Goal: Task Accomplishment & Management: Manage account settings

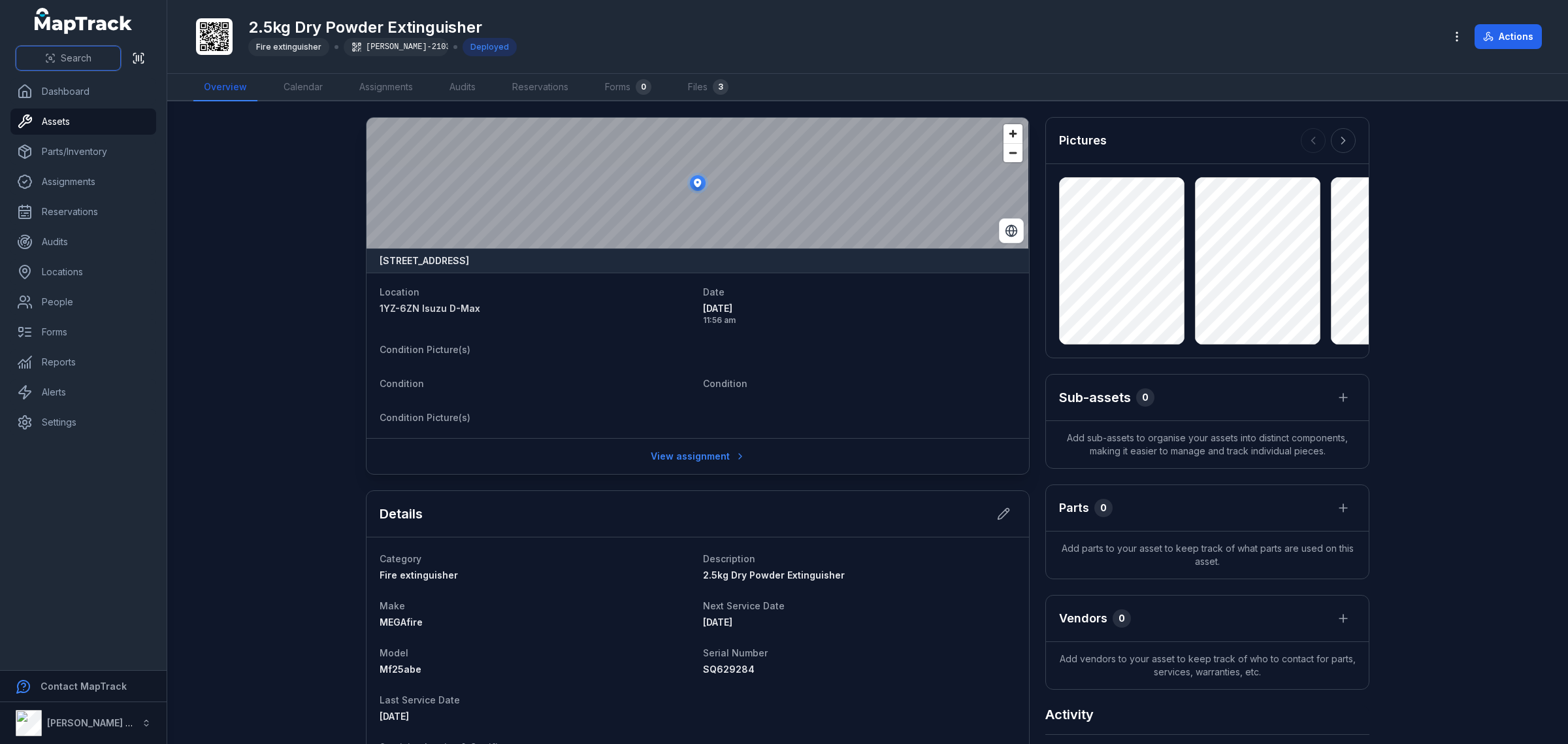
click at [64, 63] on span "Search" at bounding box center [76, 58] width 31 height 13
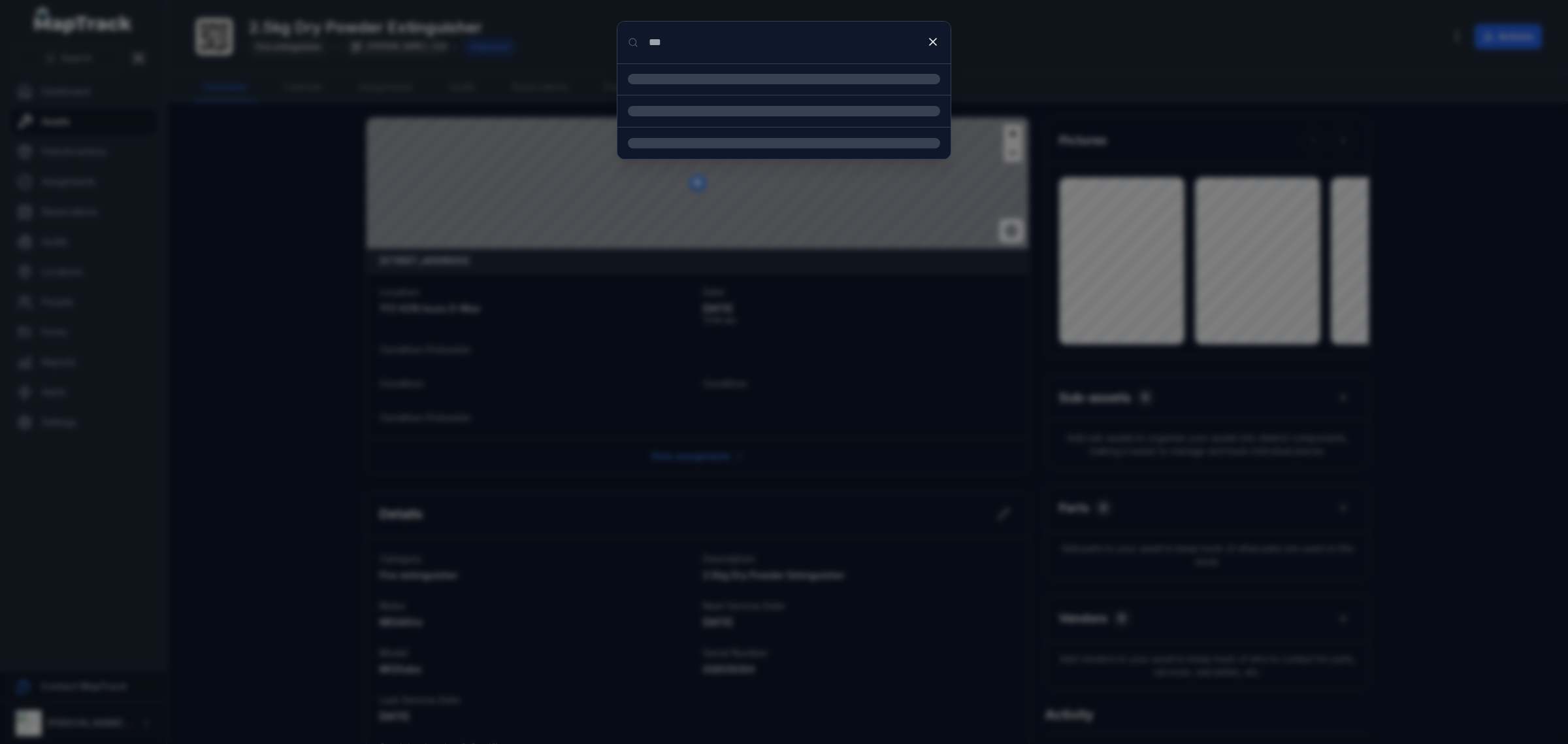
click at [691, 44] on input "***" at bounding box center [784, 42] width 334 height 42
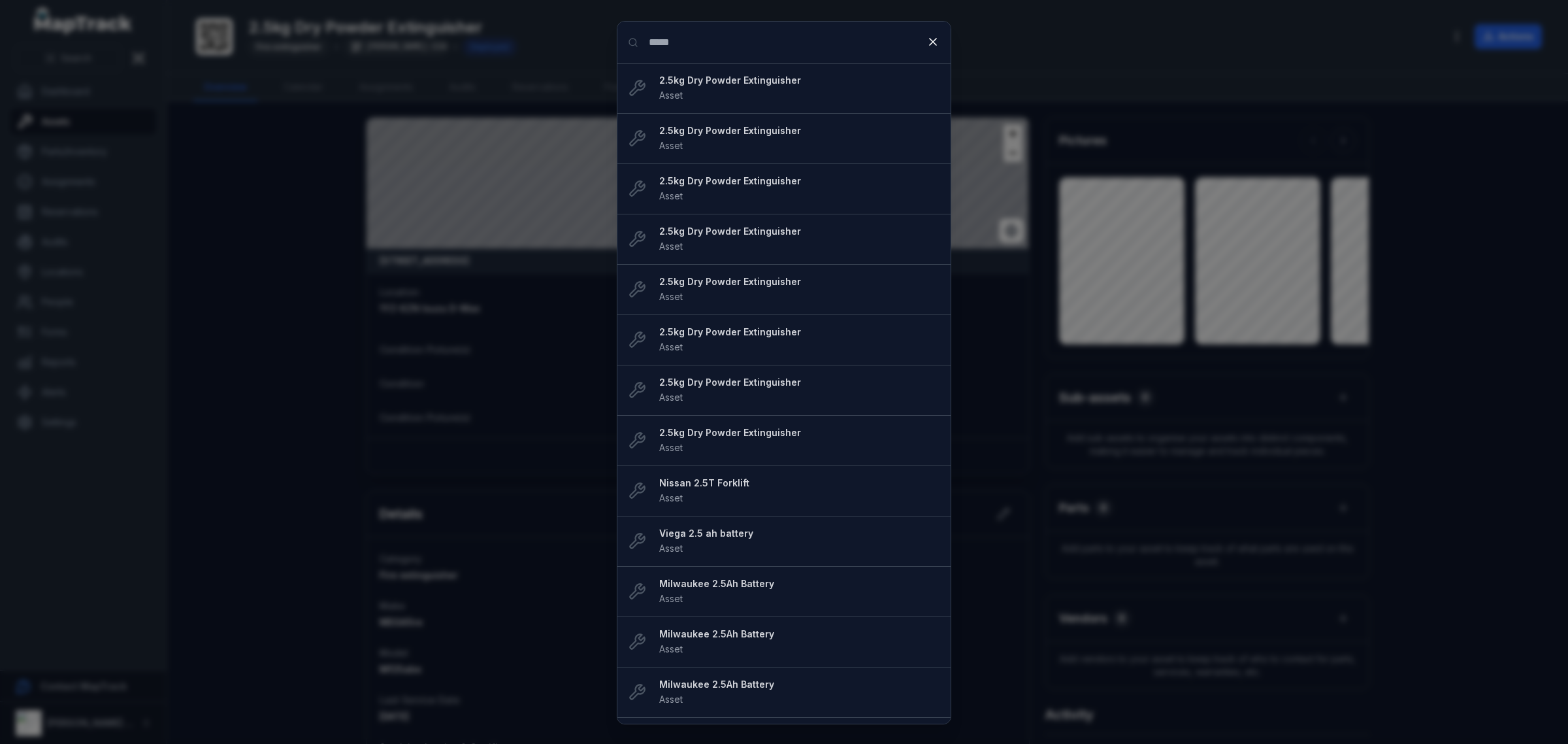
type input "*****"
click at [701, 92] on div "2.5kg Dry Powder Extinguisher Asset" at bounding box center [800, 88] width 281 height 28
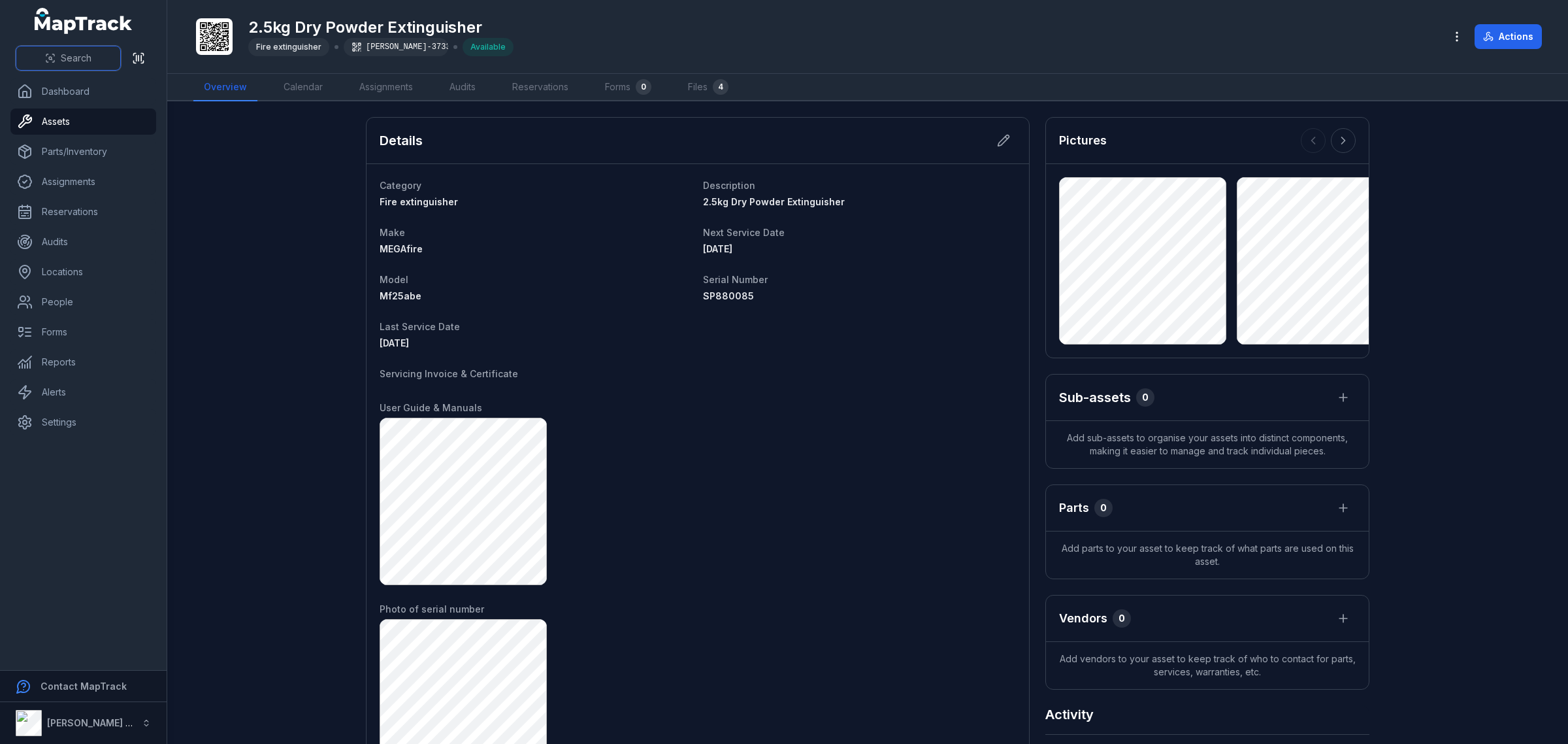
click at [40, 65] on button "Search" at bounding box center [68, 58] width 105 height 25
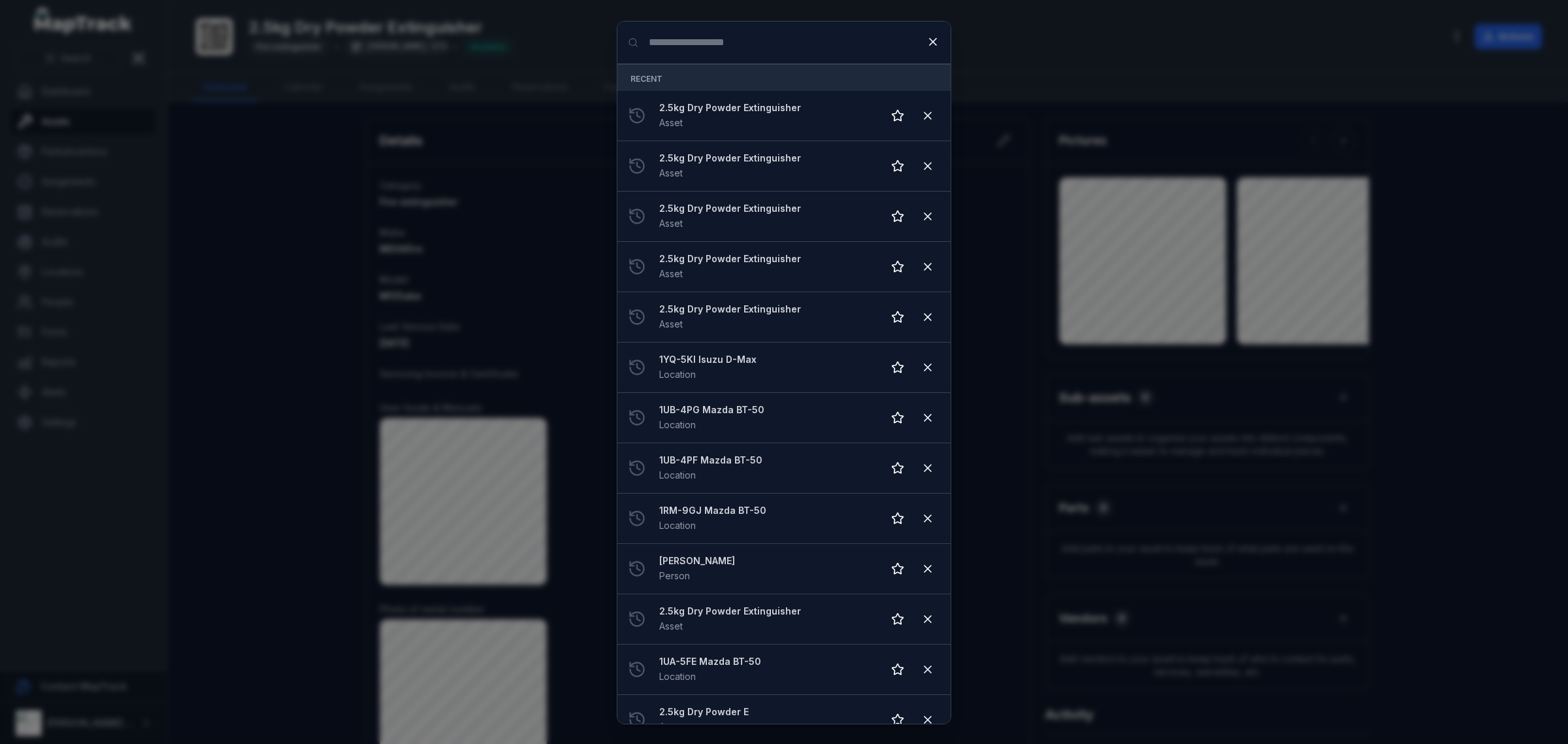
click at [116, 102] on div "Search for anything Recent 2.5kg Dry Powder Extinguisher Asset 2.5kg Dry Powder…" at bounding box center [784, 372] width 1568 height 744
click at [80, 125] on div "Search for anything Recent 2.5kg Dry Powder Extinguisher Asset 2.5kg Dry Powder…" at bounding box center [784, 372] width 1568 height 744
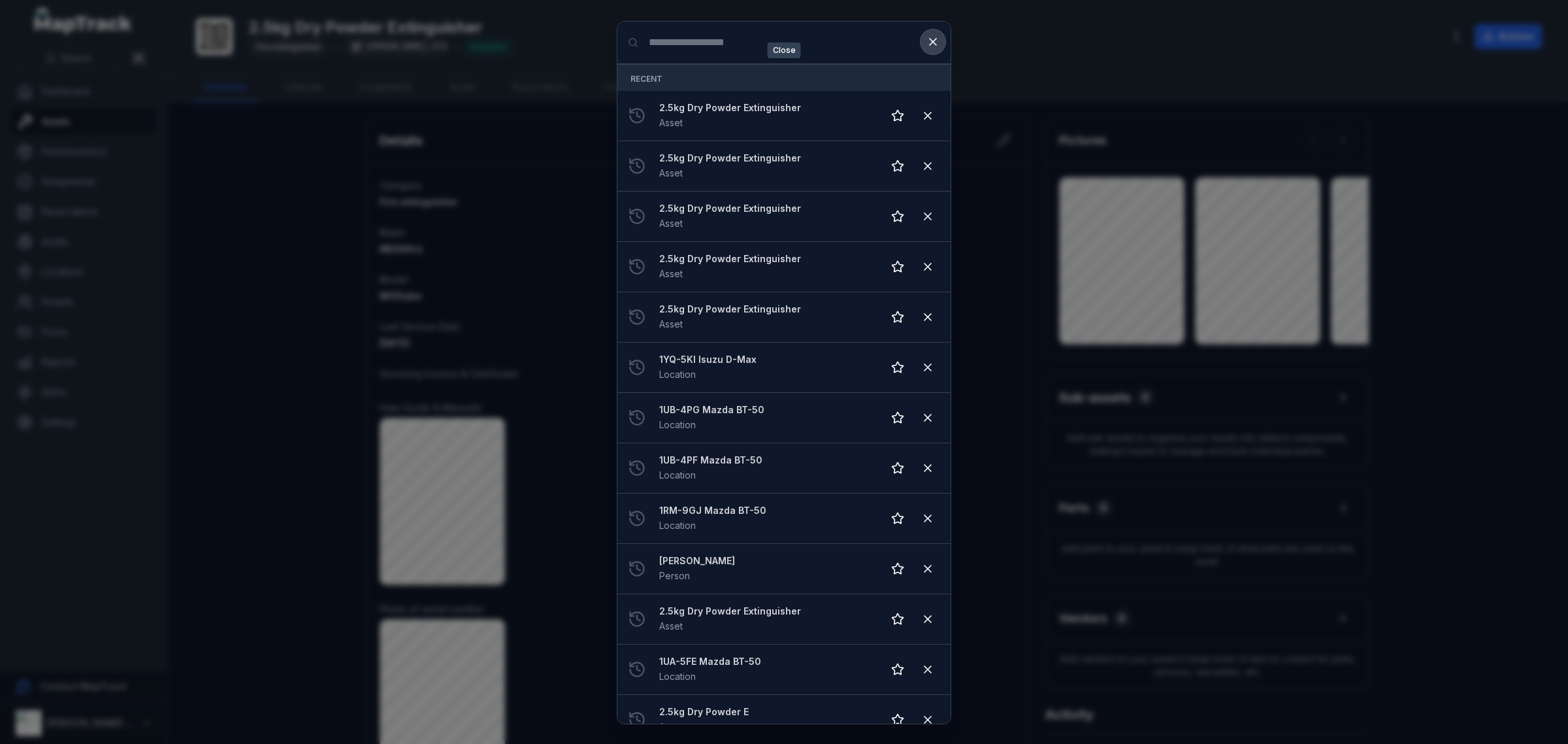
click at [932, 43] on icon at bounding box center [932, 42] width 13 height 13
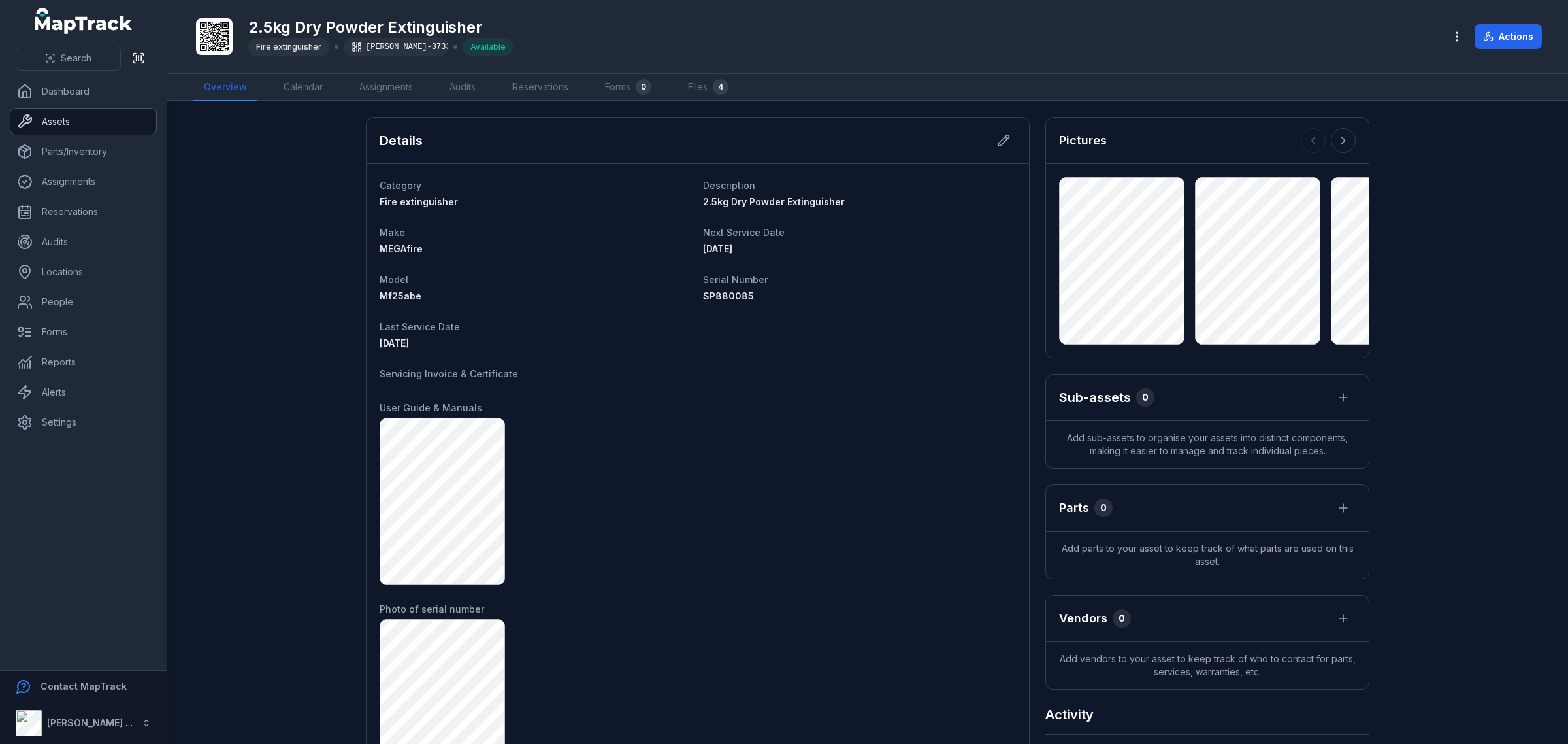
click at [66, 125] on link "Assets" at bounding box center [84, 121] width 146 height 26
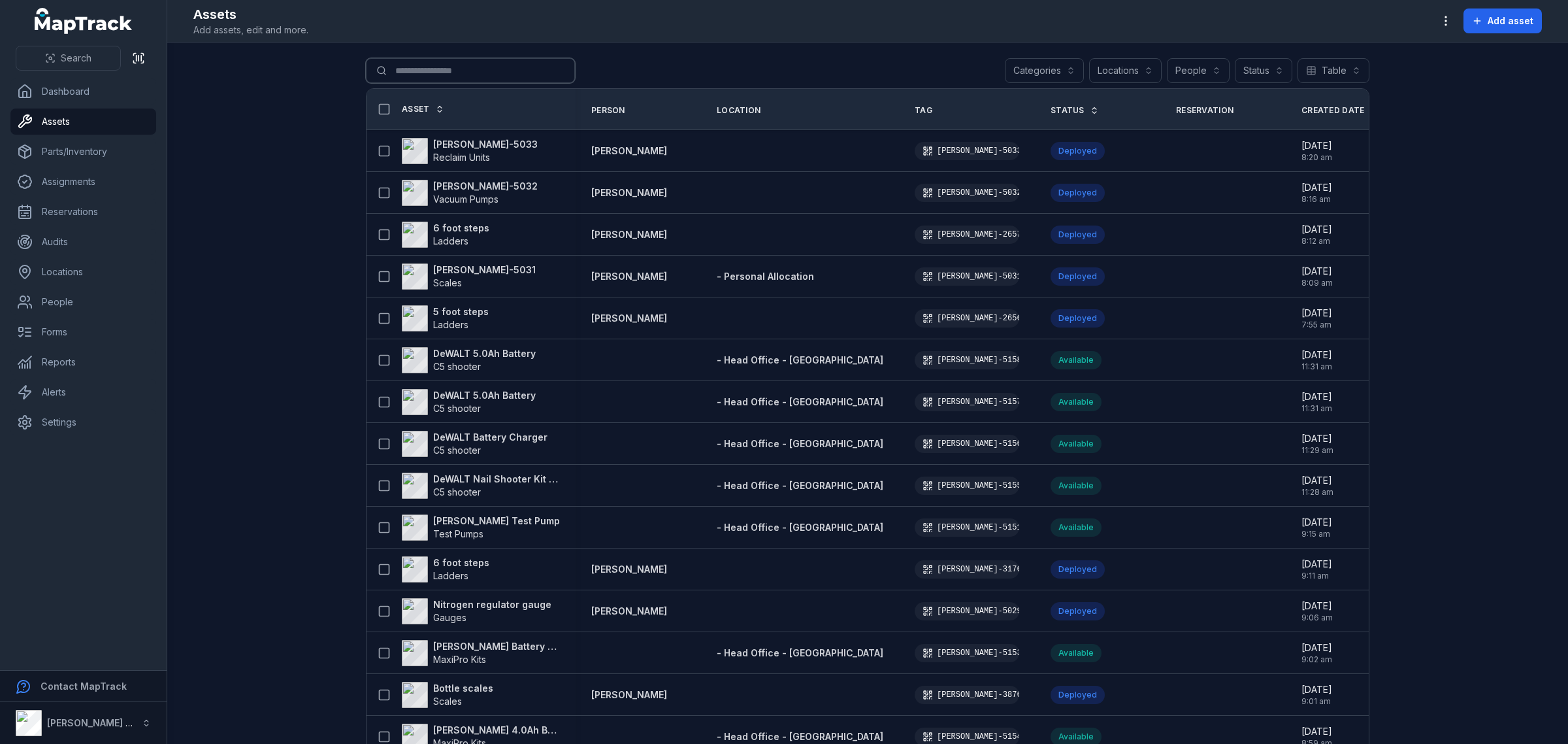
click at [410, 79] on input "Search for assets" at bounding box center [470, 70] width 209 height 25
type input "***"
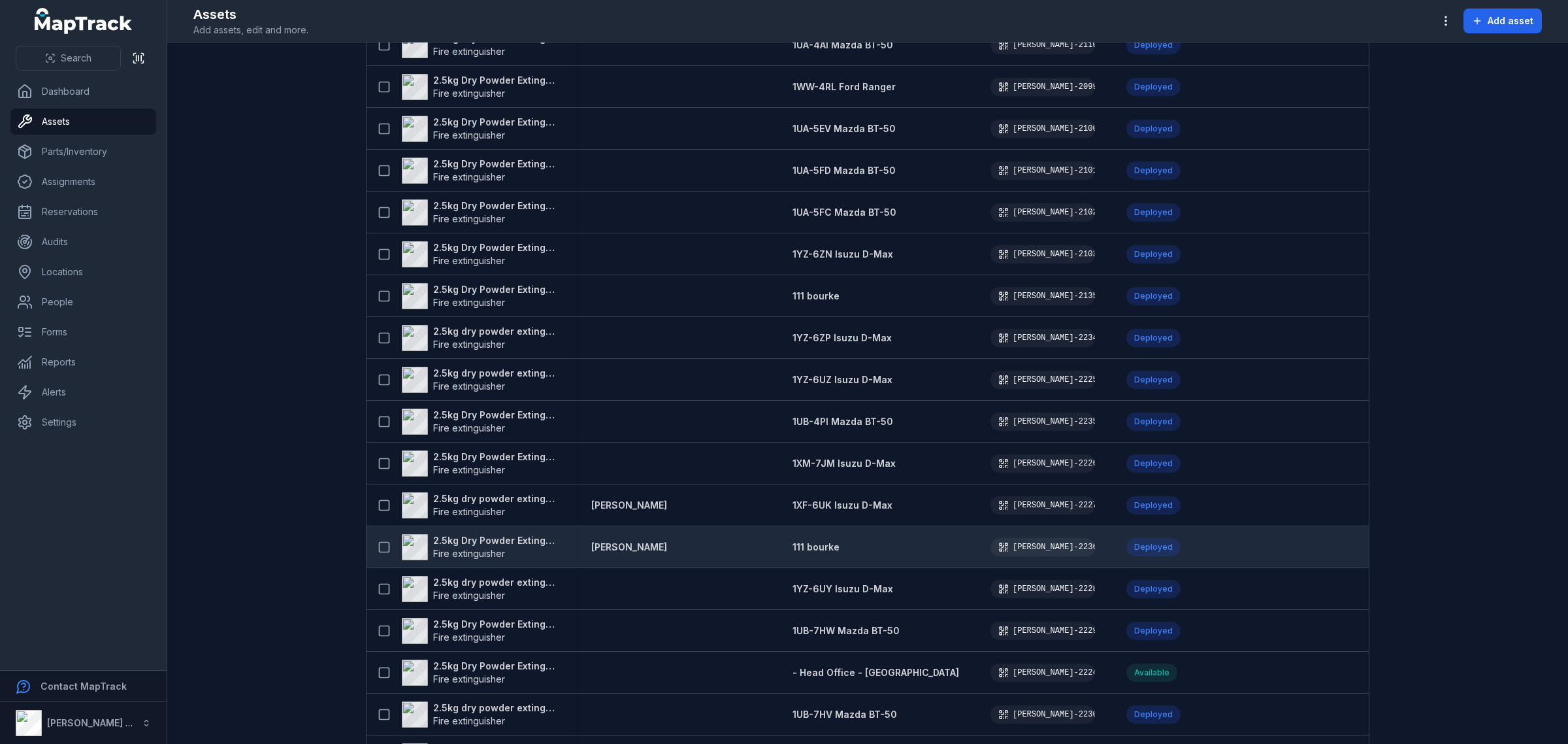
scroll to position [1389, 0]
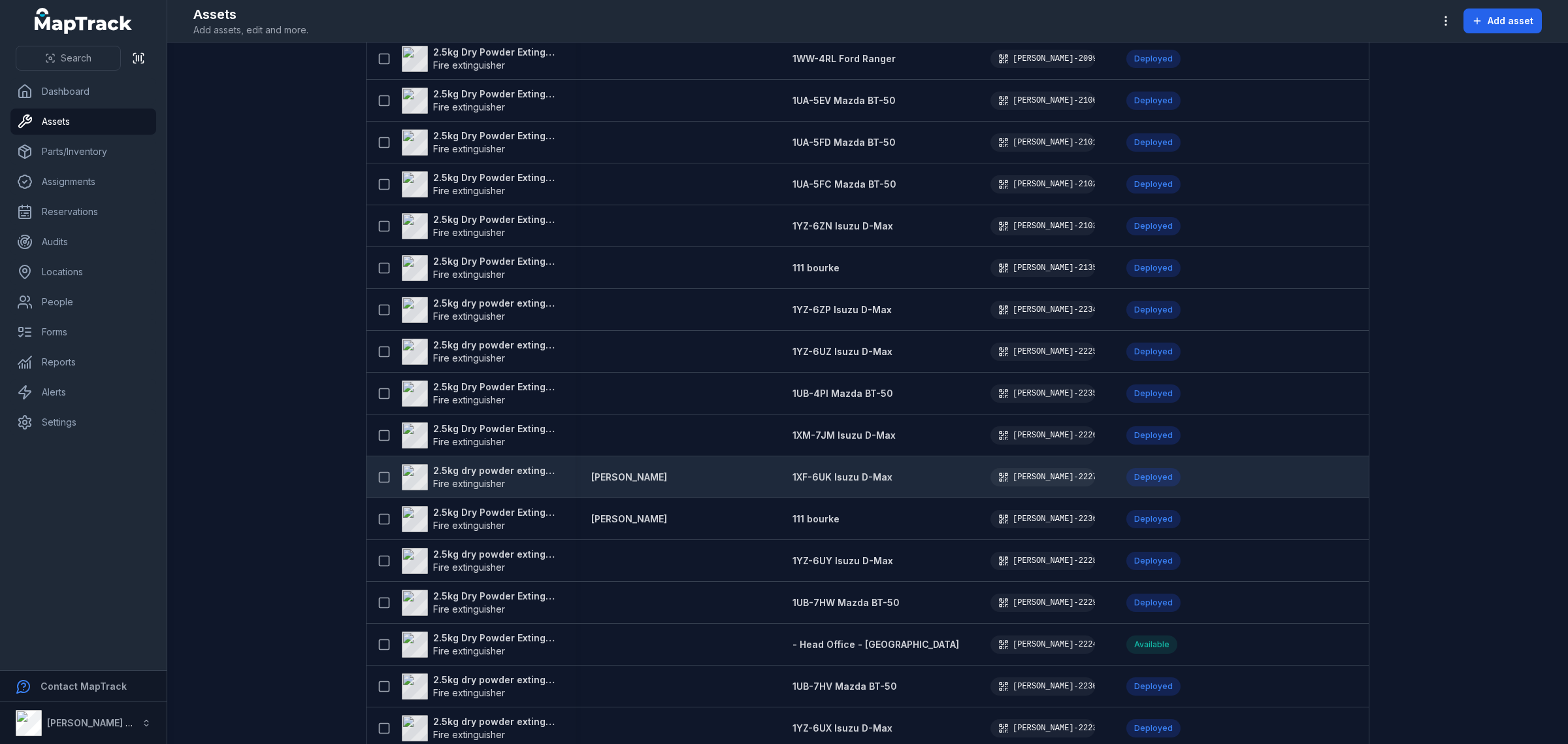
click at [792, 475] on span "1XF-6UK Isuzu D-Max" at bounding box center [842, 477] width 100 height 11
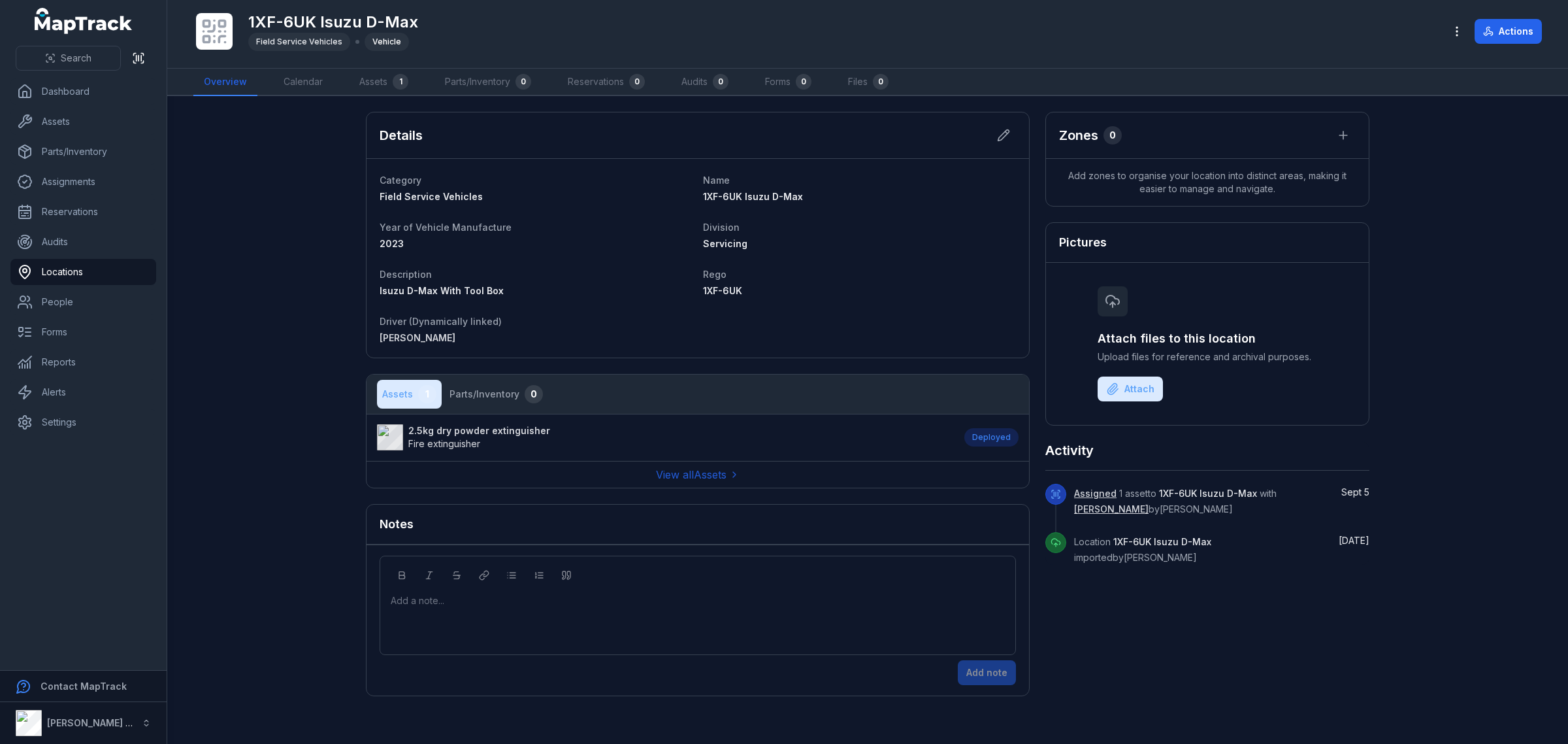
click at [478, 436] on strong "2.5kg dry powder extinguisher" at bounding box center [478, 431] width 141 height 13
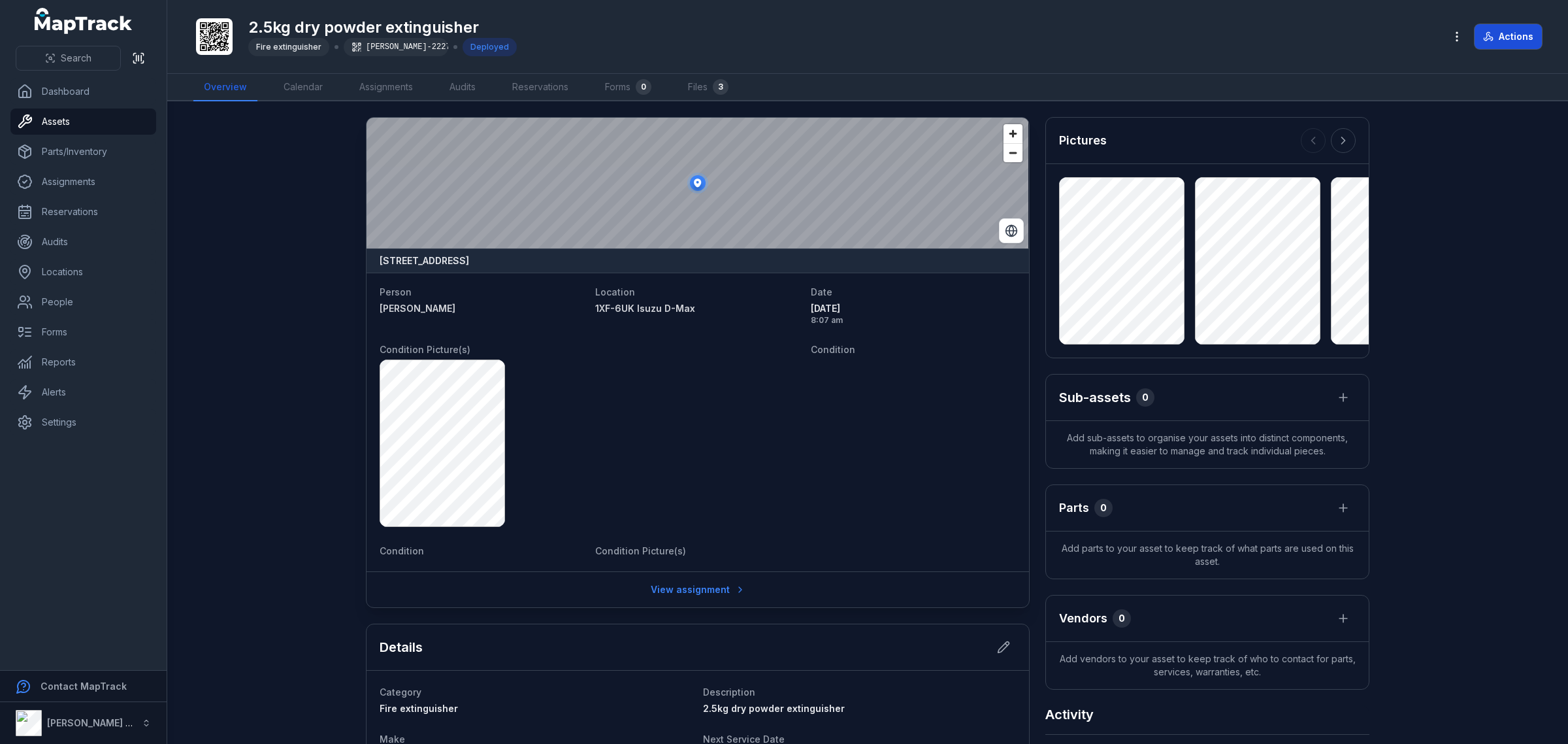
click at [1504, 37] on button "Actions" at bounding box center [1508, 36] width 68 height 25
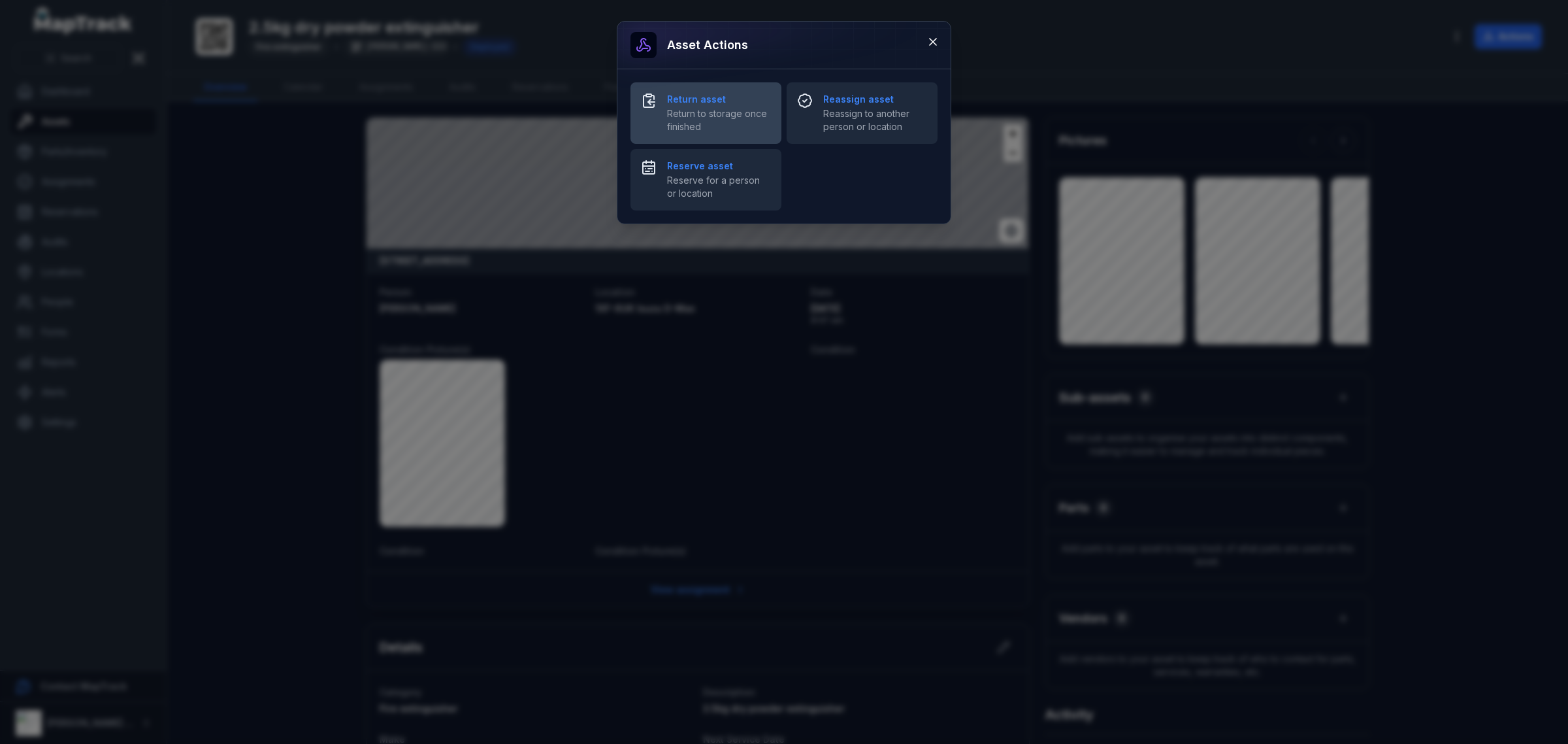
click at [693, 122] on span "Return to storage once finished" at bounding box center [719, 119] width 104 height 26
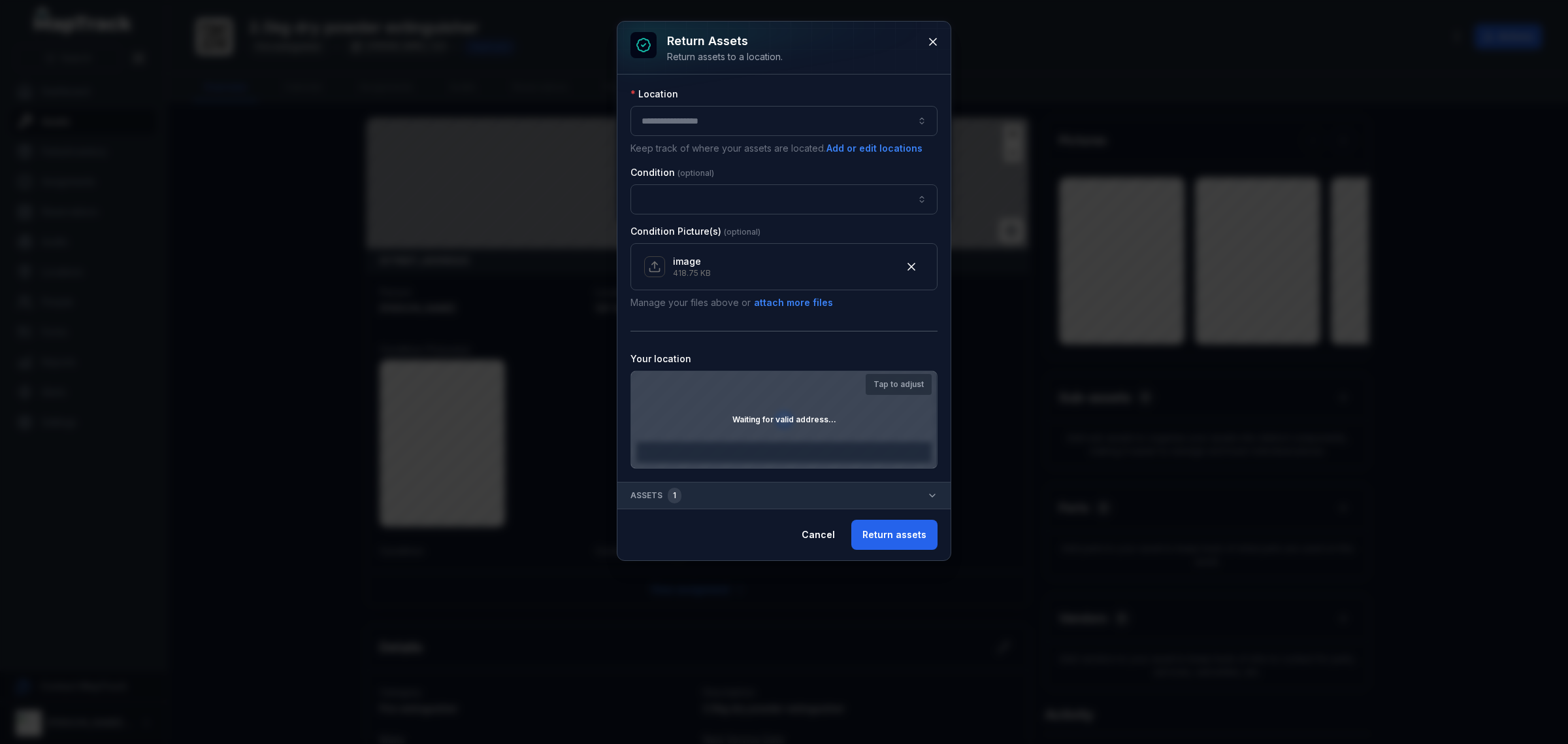
click at [754, 119] on button "button" at bounding box center [784, 121] width 307 height 30
click at [716, 152] on span "- Head Office - [GEOGRAPHIC_DATA]" at bounding box center [720, 156] width 160 height 13
type input "**********"
click at [885, 538] on button "Return assets" at bounding box center [894, 535] width 86 height 30
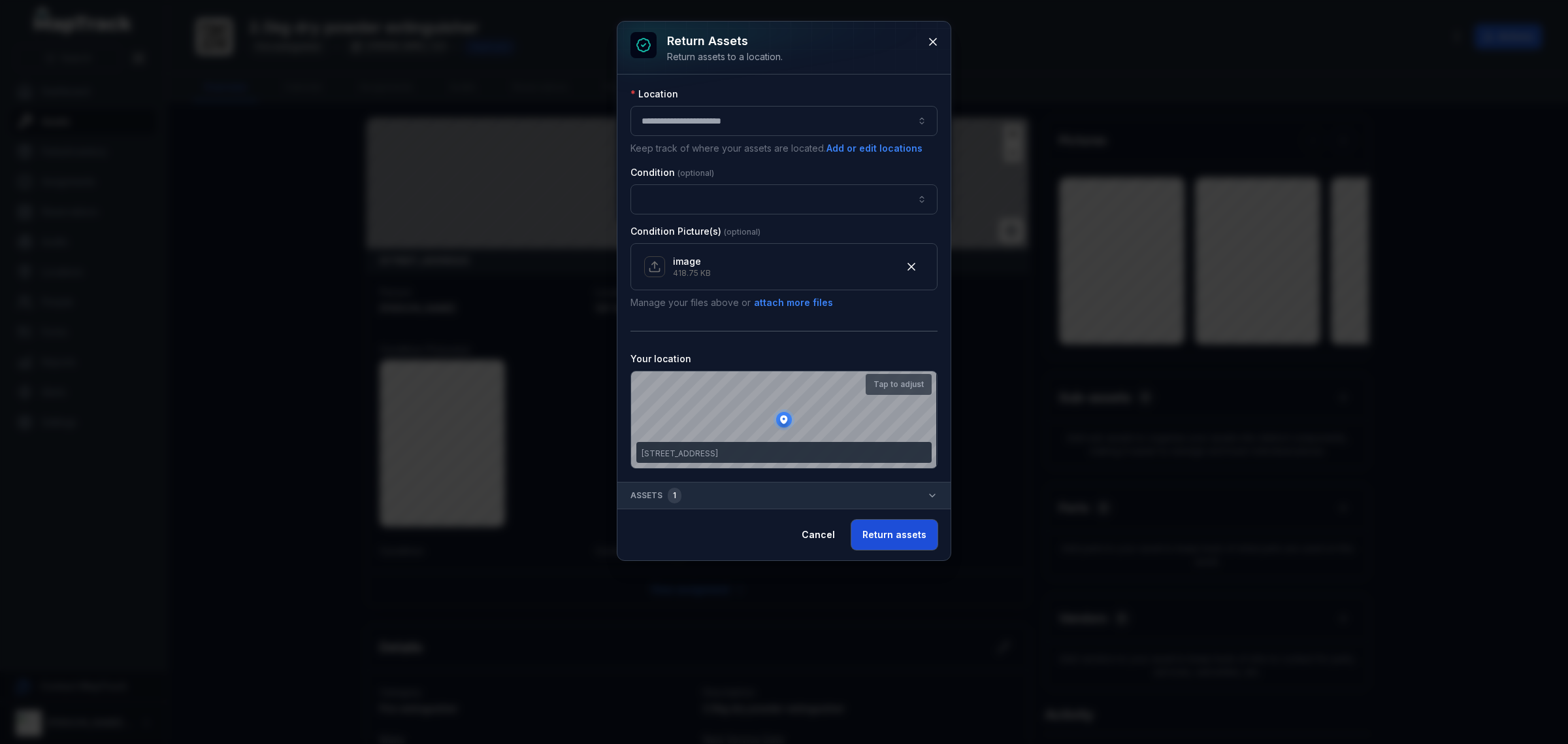
click at [889, 534] on button "Return assets" at bounding box center [894, 535] width 86 height 30
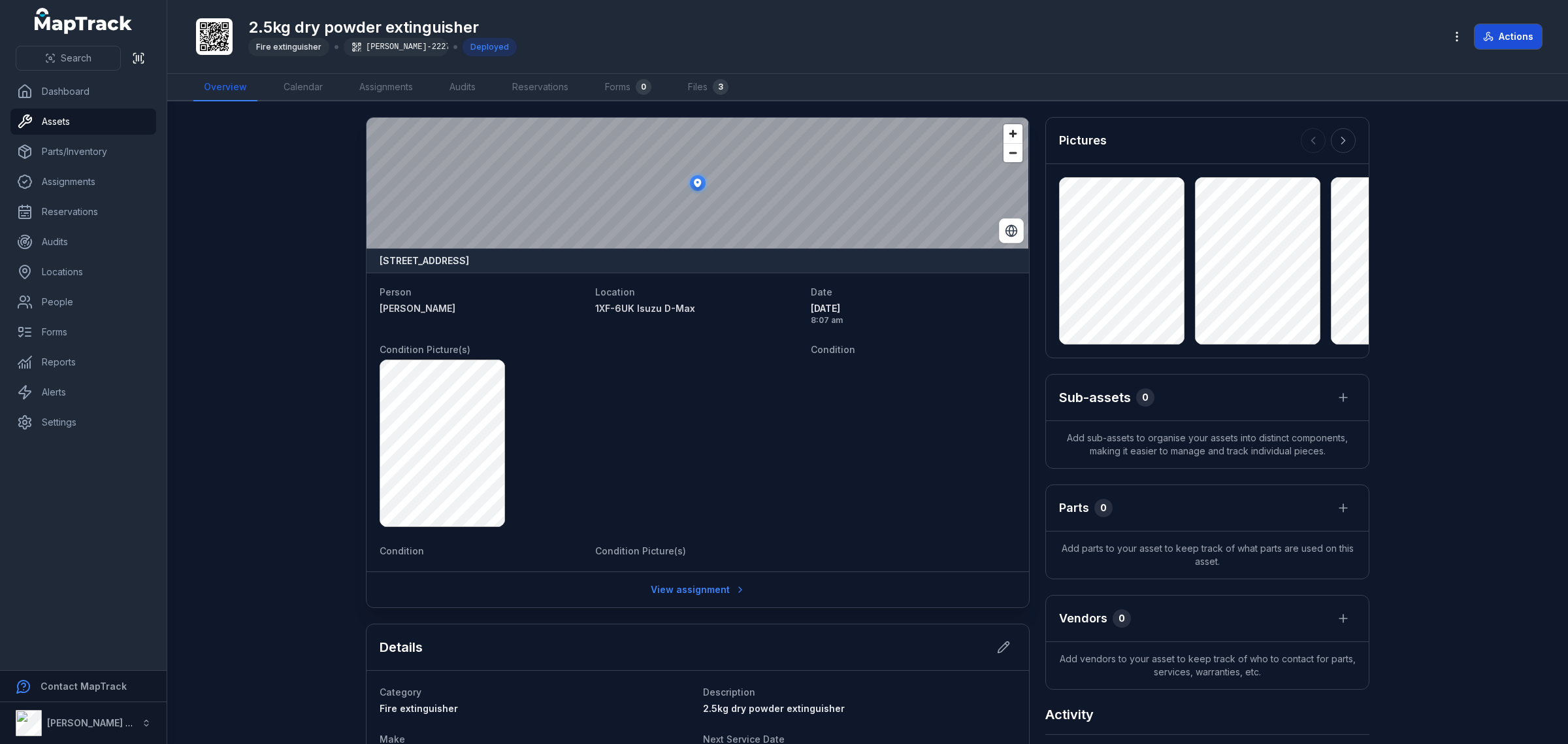
click at [1511, 26] on button "Actions" at bounding box center [1508, 36] width 68 height 25
